Goal: Book appointment/travel/reservation

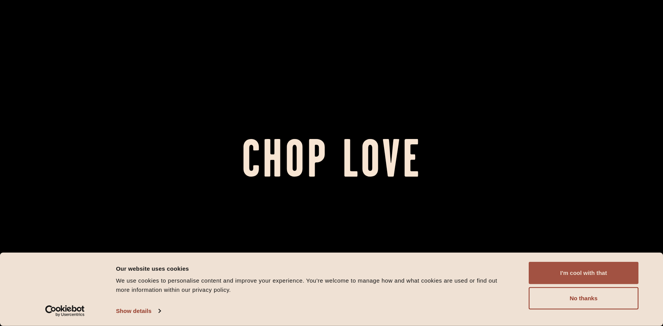
click at [616, 278] on button "I'm cool with that" at bounding box center [584, 273] width 110 height 22
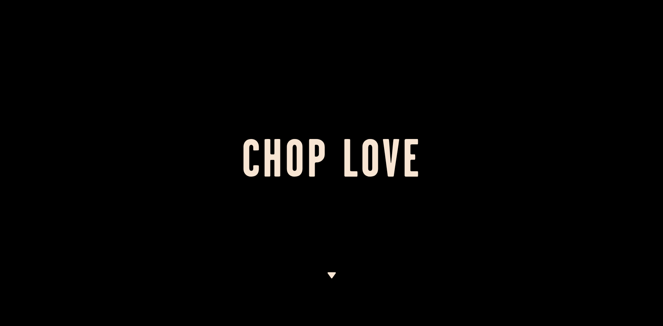
click at [377, 298] on div at bounding box center [331, 163] width 663 height 326
click at [350, 276] on div at bounding box center [331, 163] width 663 height 326
click at [326, 273] on div at bounding box center [331, 163] width 663 height 326
click at [331, 273] on img at bounding box center [332, 275] width 10 height 6
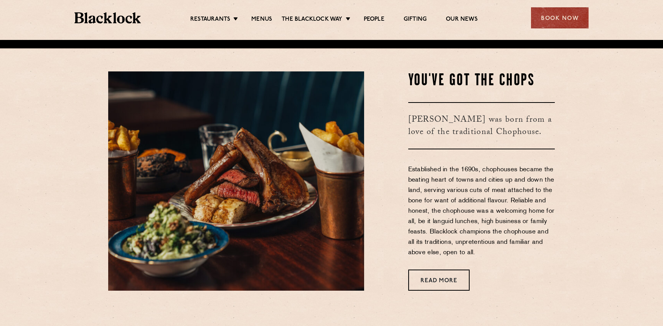
scroll to position [286, 0]
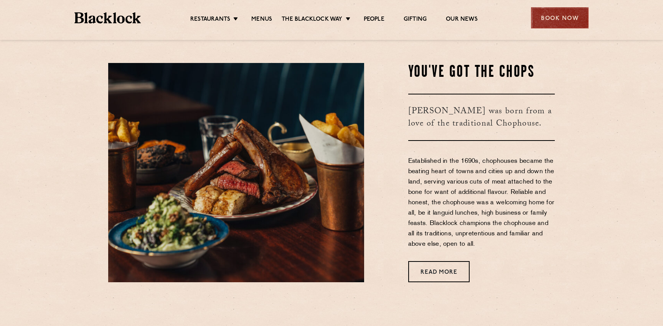
click at [576, 19] on div "Book Now" at bounding box center [560, 17] width 58 height 21
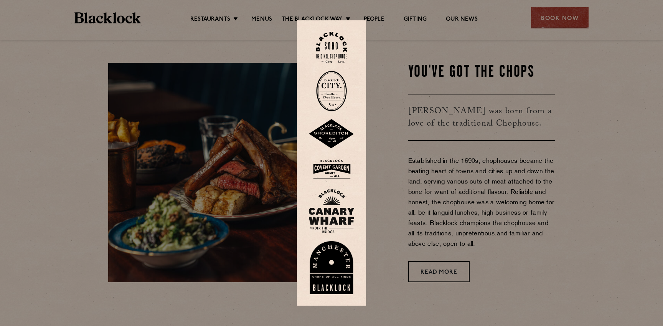
click at [337, 49] on img at bounding box center [331, 47] width 31 height 31
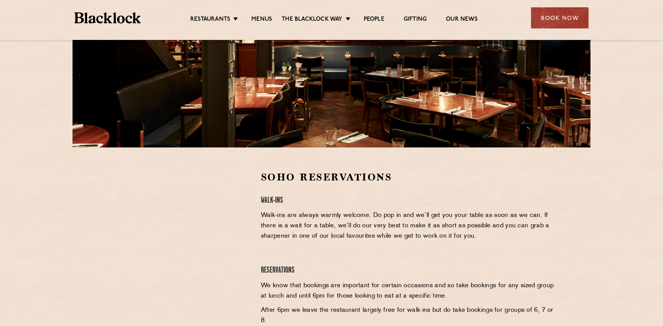
scroll to position [234, 0]
